Goal: Information Seeking & Learning: Learn about a topic

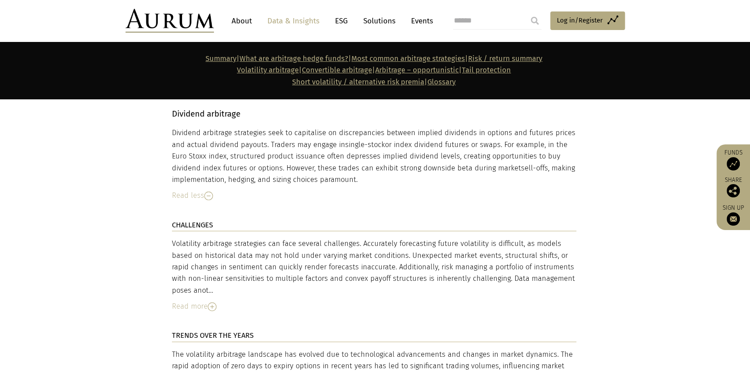
scroll to position [3671, 0]
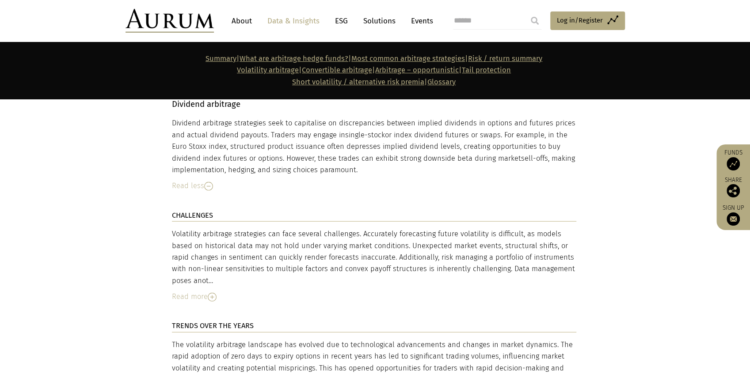
click at [215, 293] on img at bounding box center [212, 297] width 9 height 9
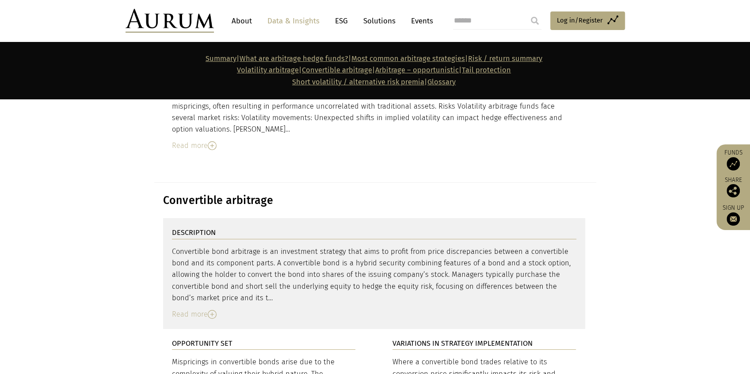
scroll to position [4290, 0]
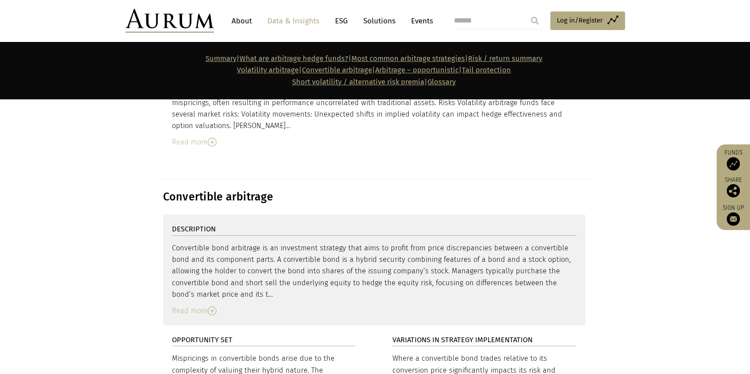
click at [211, 307] on img at bounding box center [212, 311] width 9 height 9
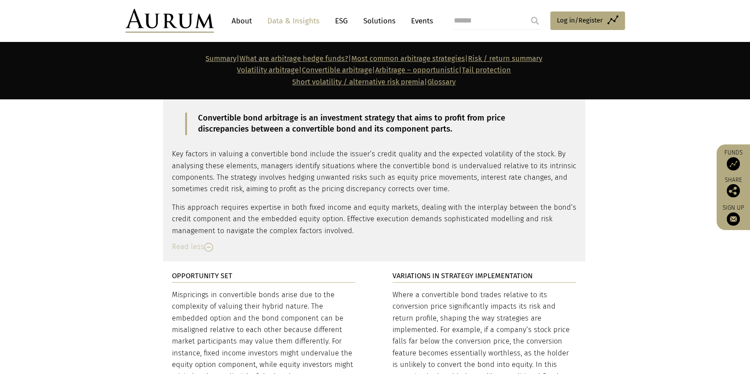
scroll to position [4526, 0]
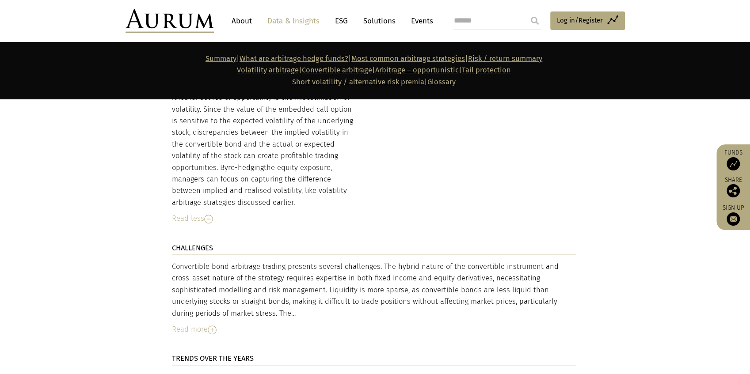
scroll to position [4879, 0]
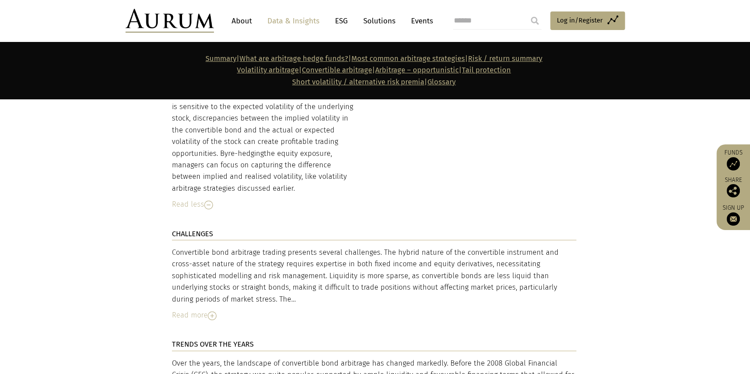
click at [213, 312] on img at bounding box center [212, 316] width 9 height 9
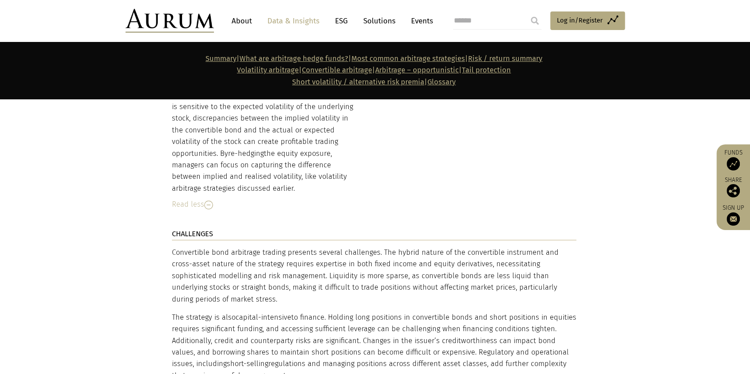
drag, startPoint x: 222, startPoint y: 234, endPoint x: 175, endPoint y: 222, distance: 48.3
click at [175, 247] on div "Convertible bond arbitrage trading presents several challenges. The hybrid natu…" at bounding box center [374, 314] width 404 height 135
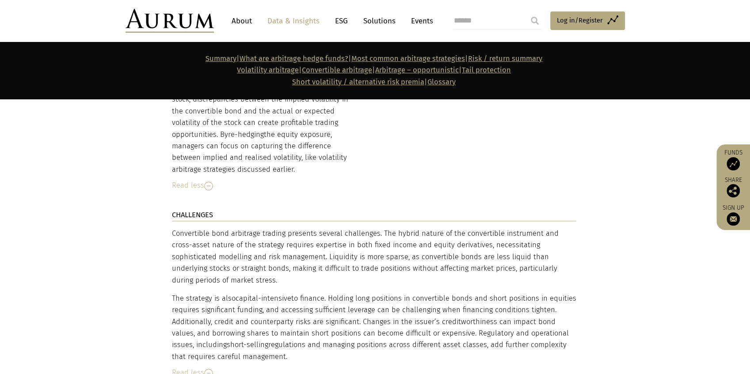
scroll to position [4909, 0]
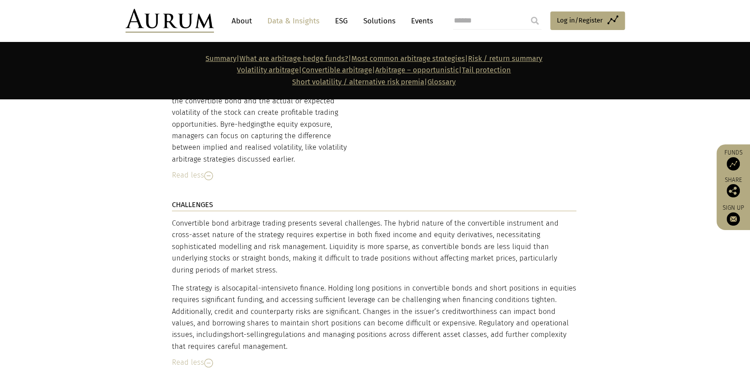
drag, startPoint x: 213, startPoint y: 205, endPoint x: 178, endPoint y: 187, distance: 38.7
click at [178, 218] on div "Convertible bond arbitrage trading presents several challenges. The hybrid natu…" at bounding box center [374, 285] width 404 height 135
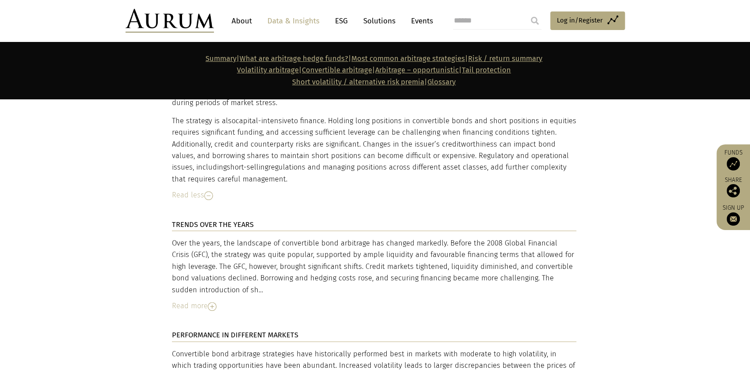
scroll to position [5085, 0]
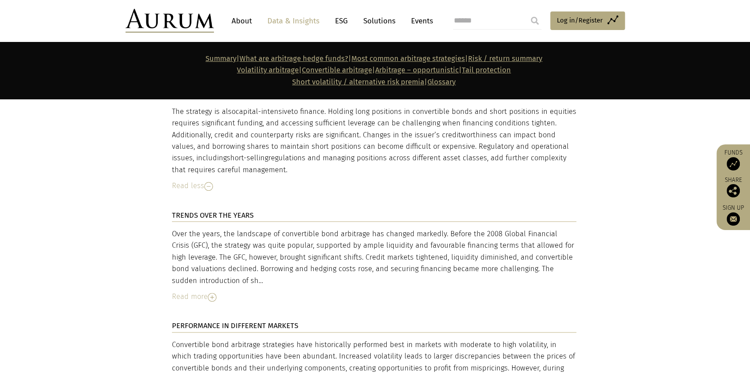
click at [187, 291] on div "Read more" at bounding box center [374, 296] width 404 height 11
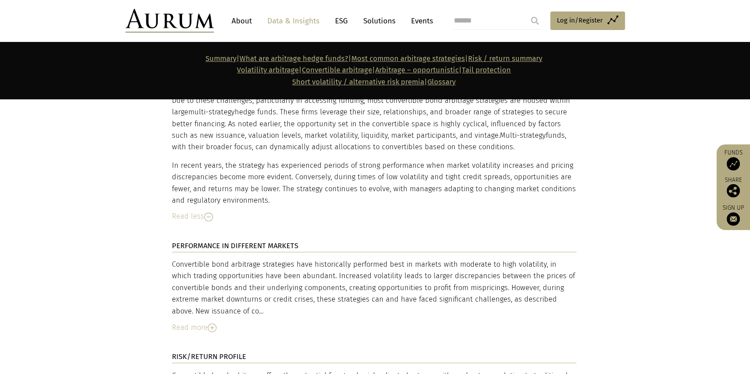
scroll to position [5321, 0]
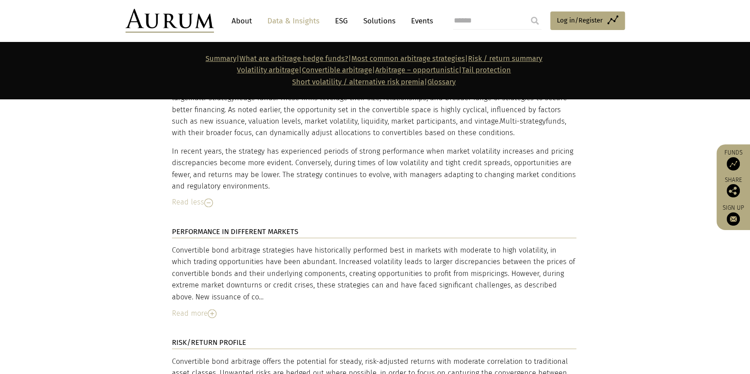
click at [202, 308] on div "Read more" at bounding box center [374, 313] width 404 height 11
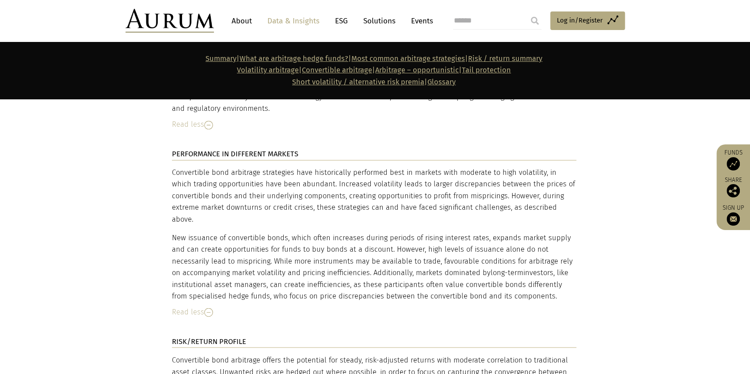
scroll to position [5410, 0]
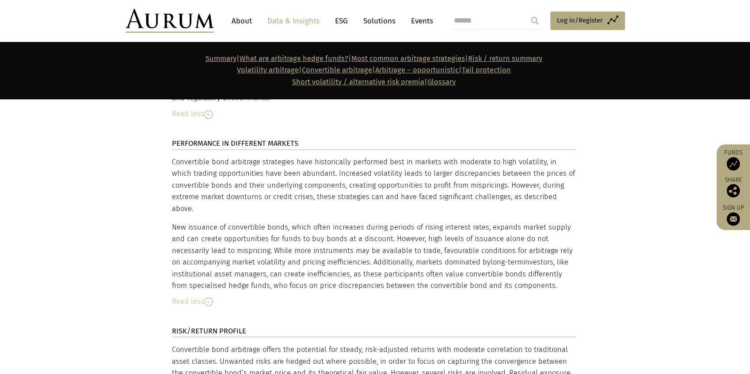
drag, startPoint x: 143, startPoint y: 209, endPoint x: 136, endPoint y: 187, distance: 23.2
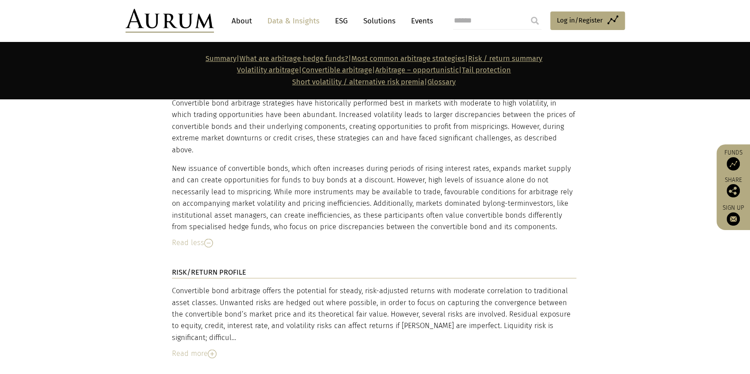
scroll to position [5498, 0]
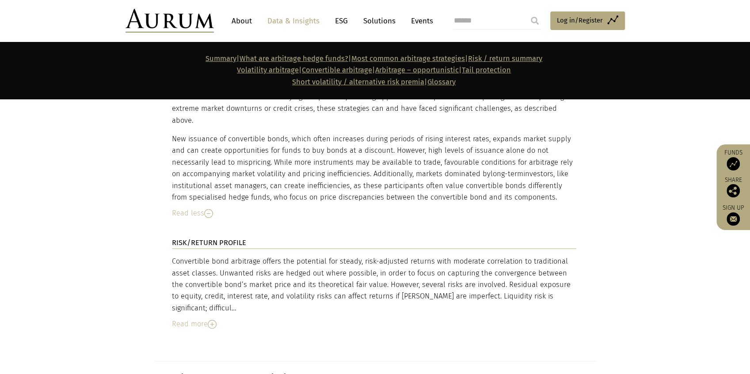
click at [212, 320] on img at bounding box center [212, 324] width 9 height 9
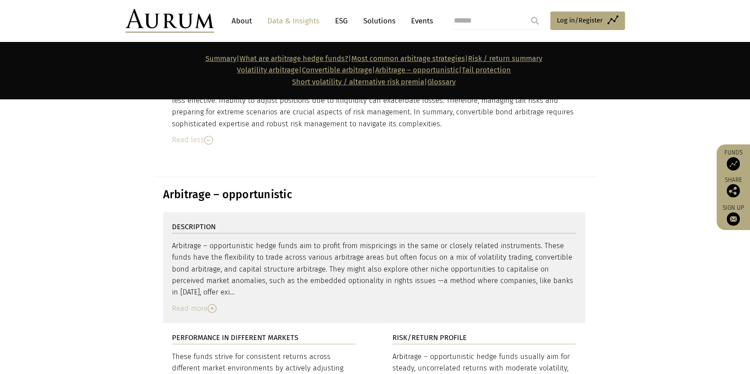
scroll to position [5822, 0]
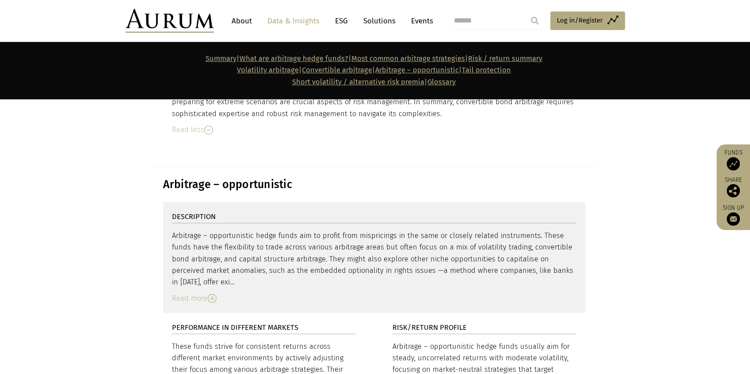
click at [211, 294] on img at bounding box center [212, 298] width 9 height 9
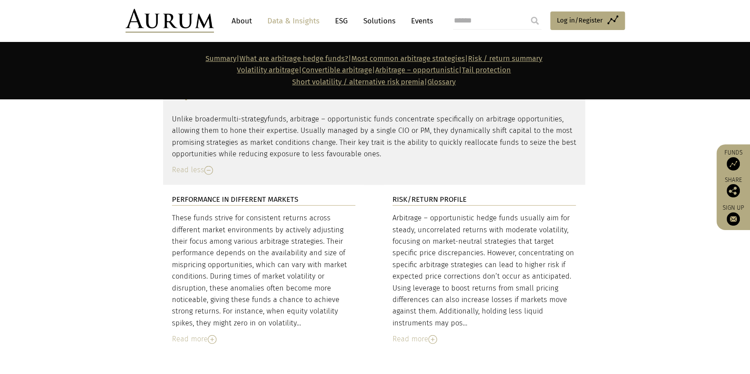
scroll to position [6058, 0]
click at [212, 336] on img at bounding box center [212, 340] width 9 height 9
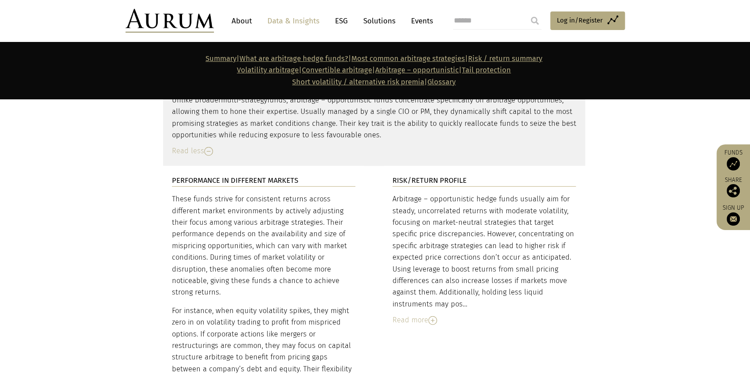
scroll to position [6087, 0]
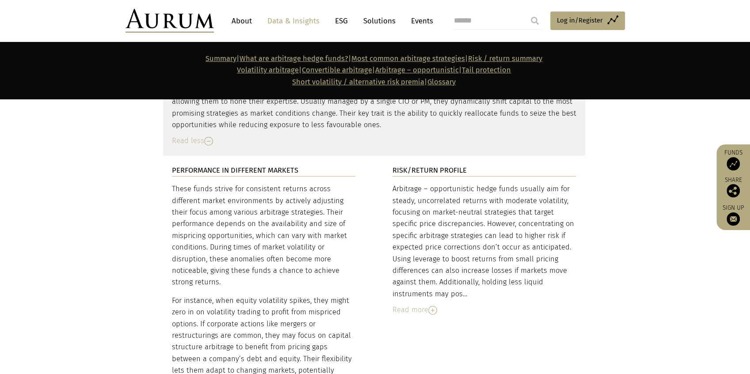
drag, startPoint x: 285, startPoint y: 203, endPoint x: 240, endPoint y: 203, distance: 44.2
click at [240, 204] on div "These funds strive for consistent returns across different market environments …" at bounding box center [264, 291] width 184 height 217
click at [417, 305] on div "Read more" at bounding box center [484, 310] width 184 height 11
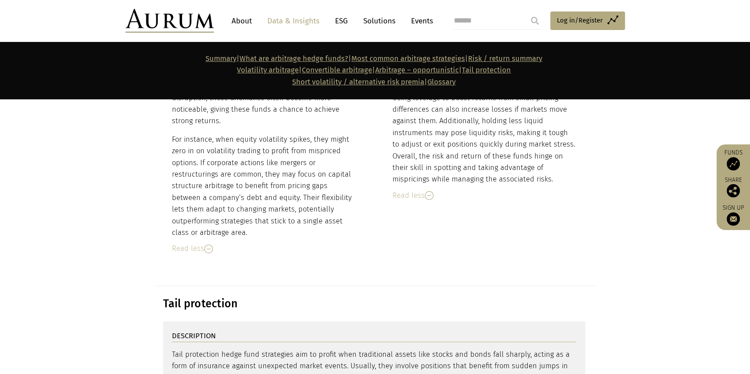
scroll to position [6323, 0]
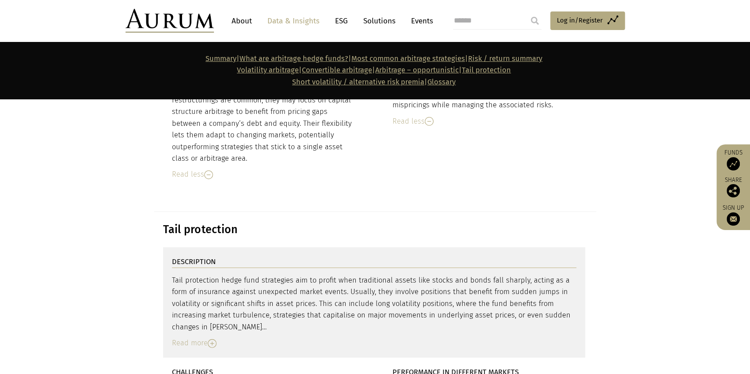
click at [217, 339] on img at bounding box center [212, 343] width 9 height 9
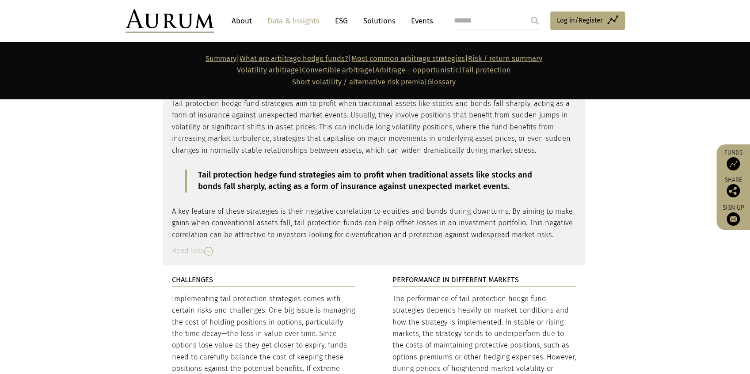
scroll to position [6529, 0]
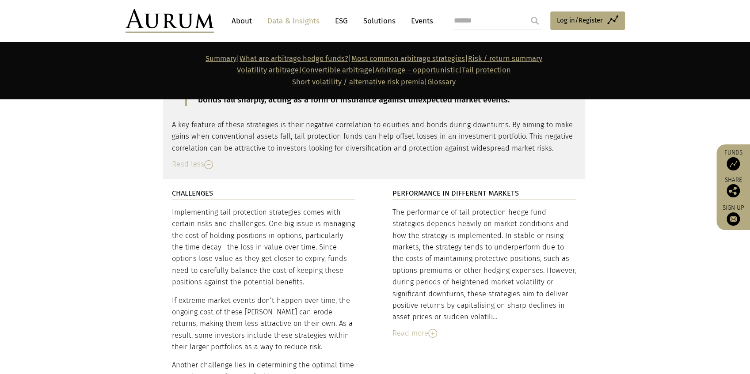
scroll to position [6559, 0]
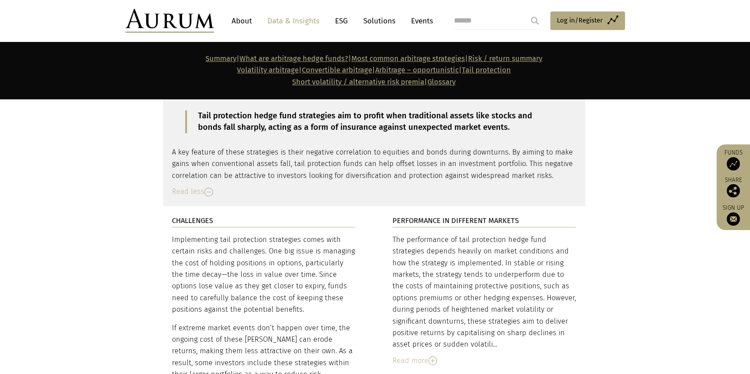
click at [428, 355] on div "Read more" at bounding box center [484, 360] width 184 height 11
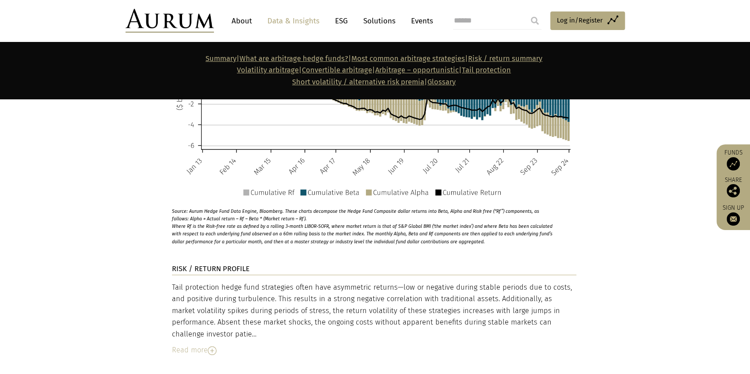
scroll to position [7118, 0]
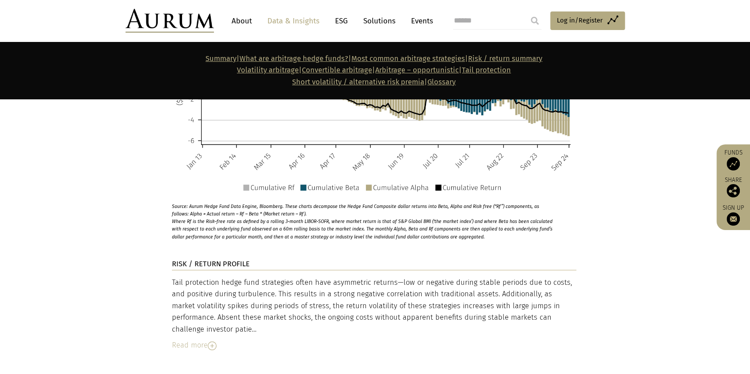
click at [209, 342] on img at bounding box center [212, 346] width 9 height 9
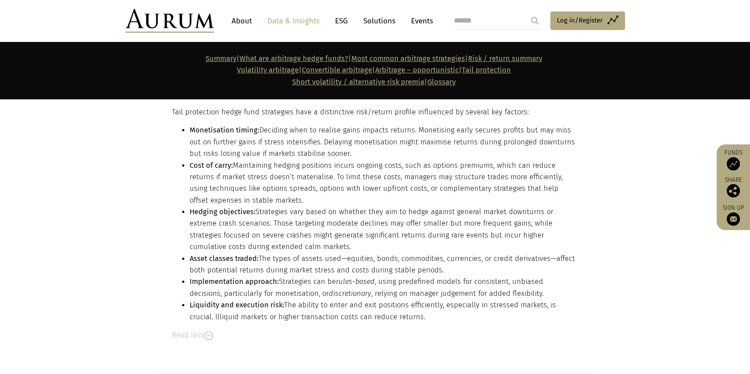
scroll to position [7354, 0]
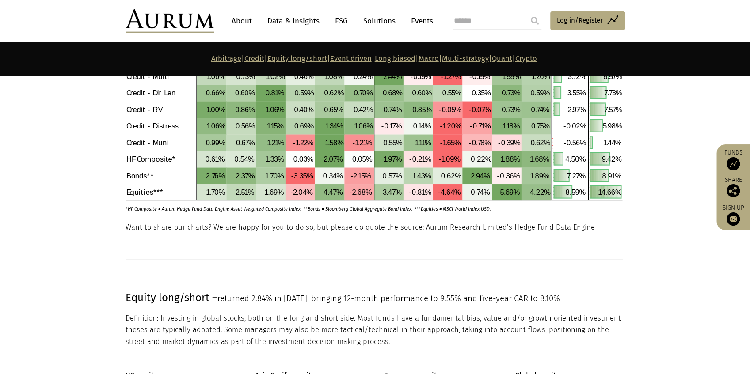
scroll to position [1113, 0]
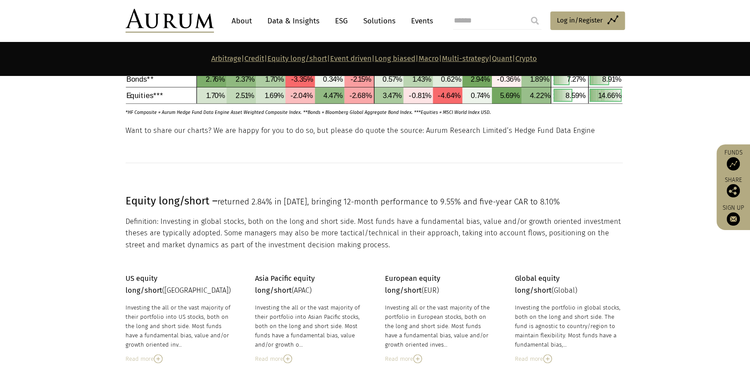
scroll to position [1202, 0]
